Goal: Information Seeking & Learning: Learn about a topic

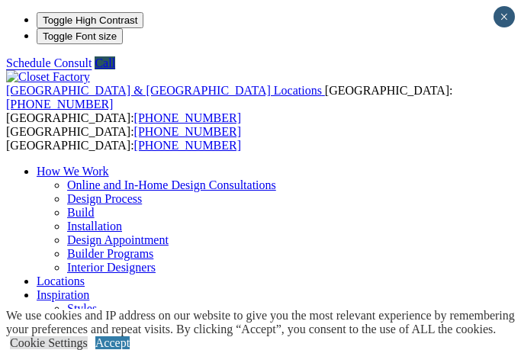
click at [0, 0] on div at bounding box center [0, 0] width 0 height 0
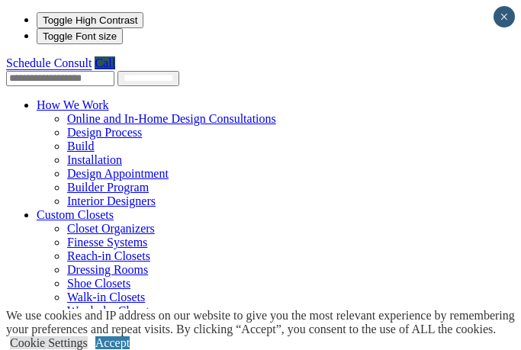
scroll to position [150, 0]
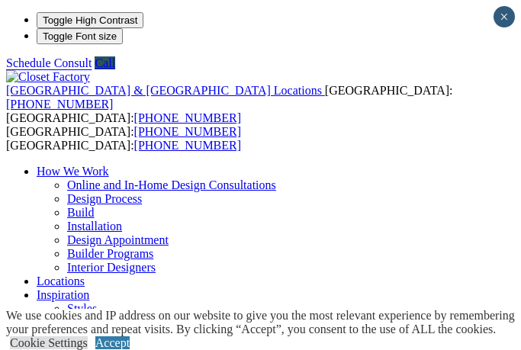
click at [0, 0] on div at bounding box center [0, 0] width 0 height 0
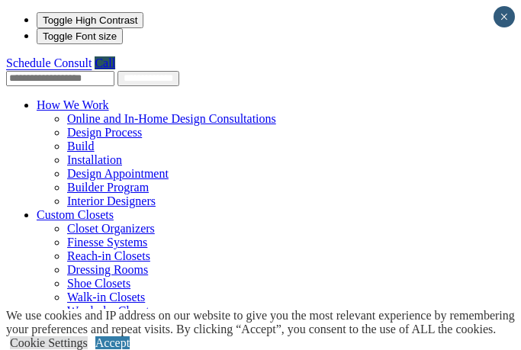
scroll to position [127, 0]
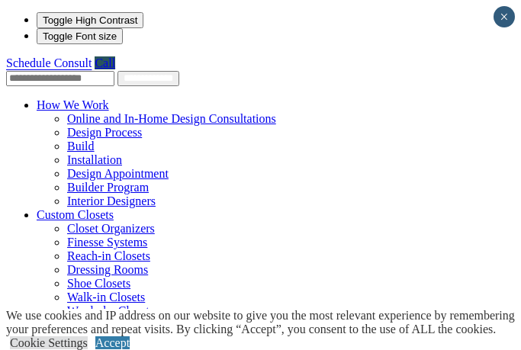
click at [130, 337] on link "Accept" at bounding box center [112, 343] width 34 height 13
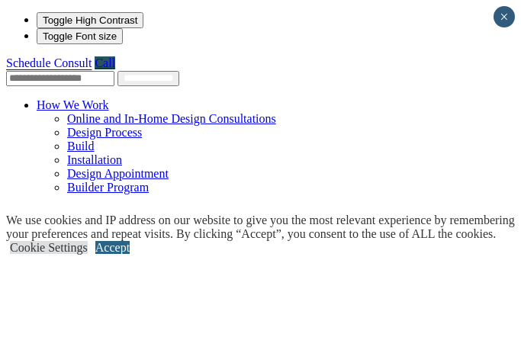
click at [130, 254] on link "Accept" at bounding box center [112, 247] width 34 height 13
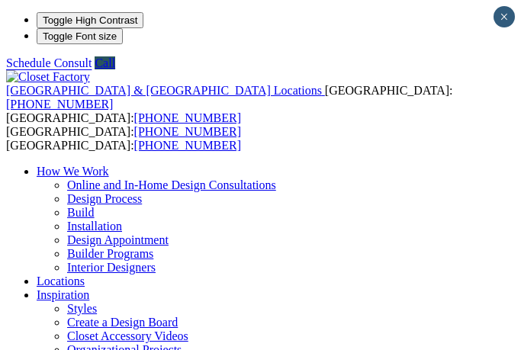
click at [0, 0] on div at bounding box center [0, 0] width 0 height 0
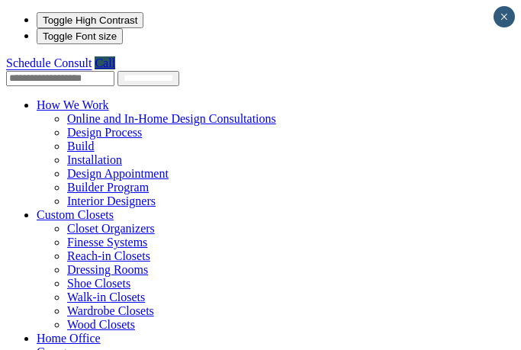
click at [0, 0] on div at bounding box center [0, 0] width 0 height 0
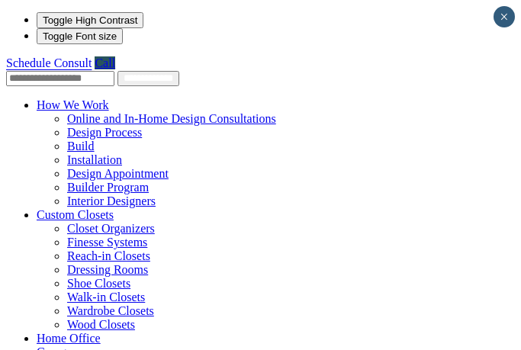
click at [0, 0] on span at bounding box center [0, 0] width 0 height 0
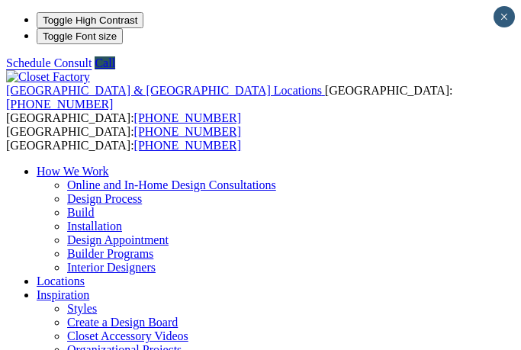
click at [0, 0] on div at bounding box center [0, 0] width 0 height 0
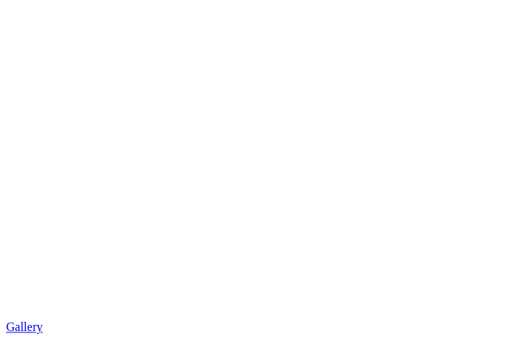
scroll to position [1286, 0]
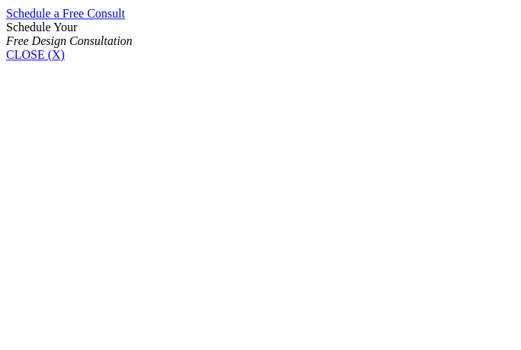
scroll to position [1059, 0]
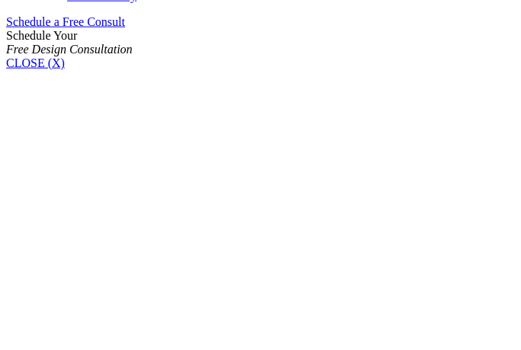
scroll to position [1025, 0]
